Goal: Information Seeking & Learning: Find specific fact

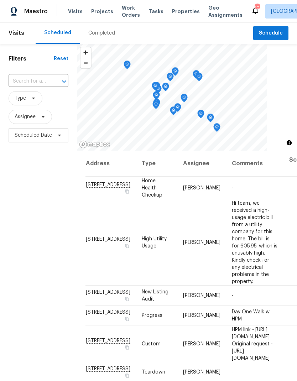
click at [19, 82] on input "text" at bounding box center [29, 81] width 40 height 11
type input "1800 arbor"
click at [99, 31] on div "Completed" at bounding box center [101, 33] width 27 height 7
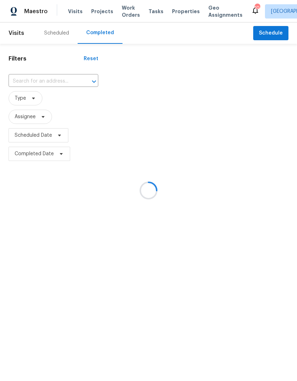
click at [27, 82] on input "text" at bounding box center [44, 81] width 70 height 11
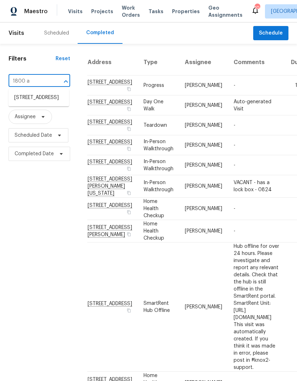
type input "1800 ar"
click at [25, 101] on li "[STREET_ADDRESS]" at bounding box center [39, 98] width 61 height 12
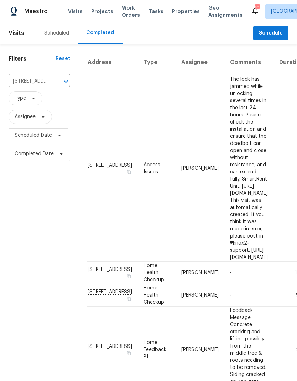
click at [263, 113] on td "The lock has jammed while unlocking several times in the last 24 hours. Please …" at bounding box center [248, 169] width 49 height 186
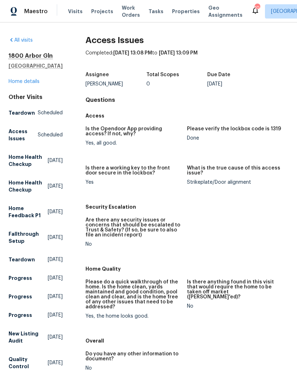
click at [21, 79] on link "Home details" at bounding box center [24, 81] width 31 height 5
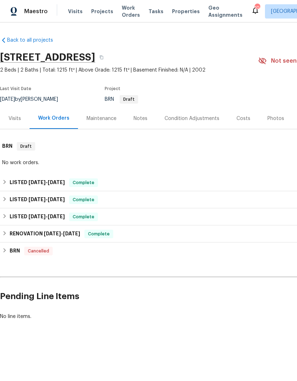
click at [15, 123] on div "Visits" at bounding box center [15, 118] width 30 height 21
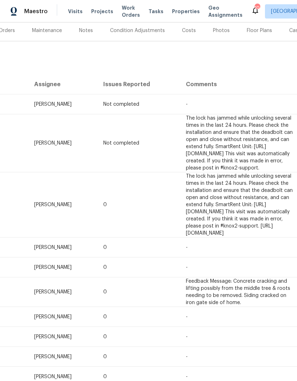
scroll to position [88, 58]
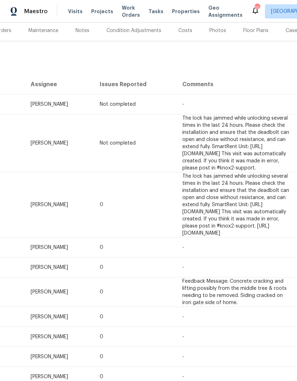
copy span "[URL][DOMAIN_NAME]"
